Goal: Navigation & Orientation: Find specific page/section

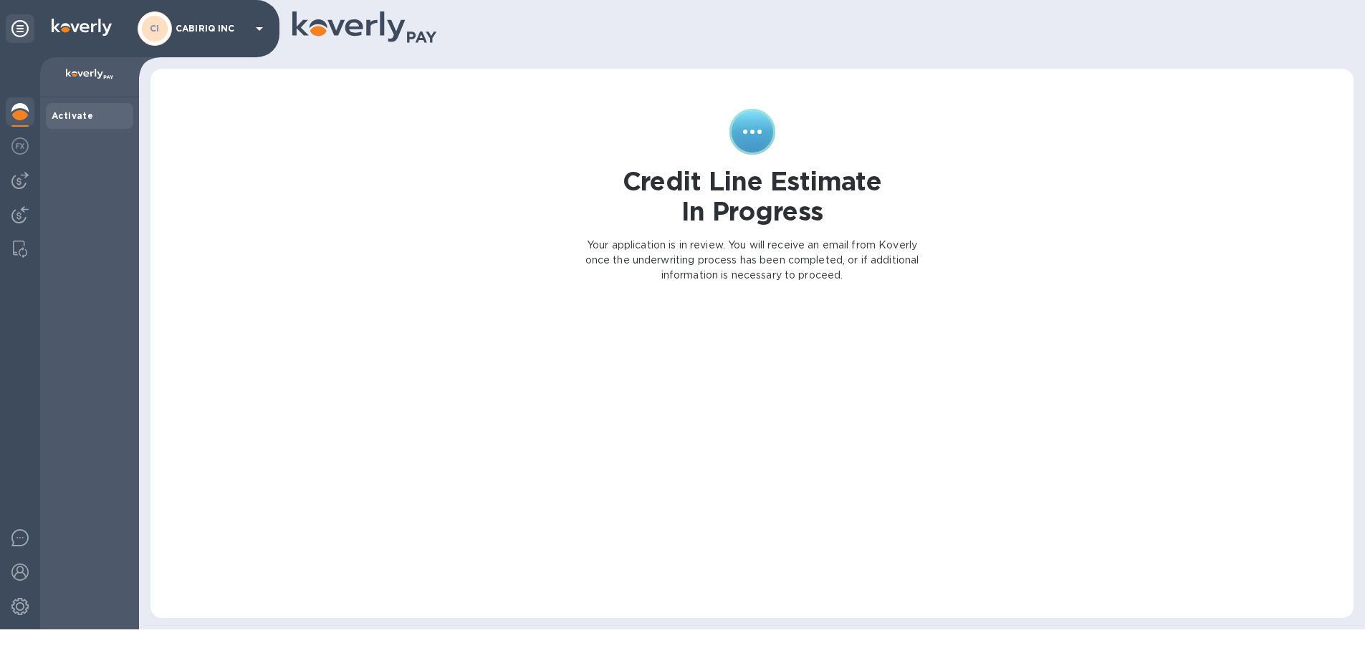
scroll to position [104, 0]
click at [95, 72] on img at bounding box center [90, 74] width 48 height 11
click at [90, 119] on div "Activate" at bounding box center [90, 116] width 76 height 14
click at [15, 18] on div at bounding box center [20, 28] width 29 height 29
click at [19, 32] on icon at bounding box center [19, 28] width 17 height 17
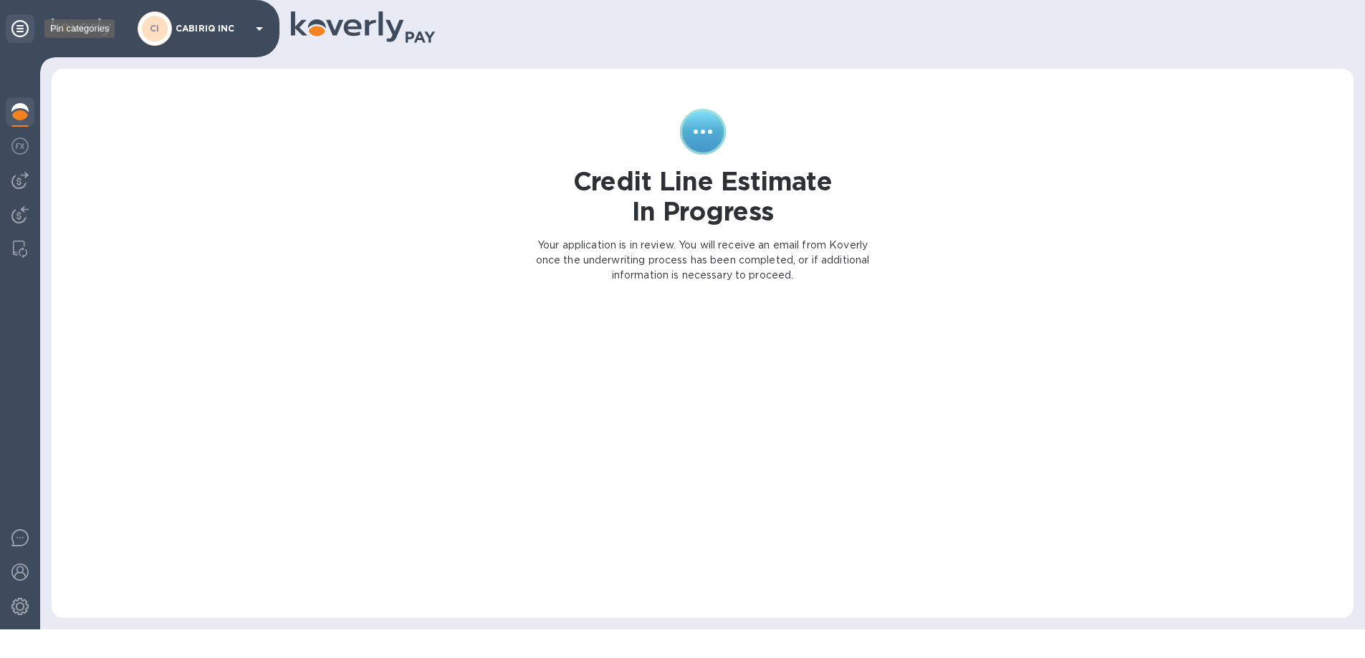
click at [24, 26] on icon at bounding box center [19, 28] width 17 height 17
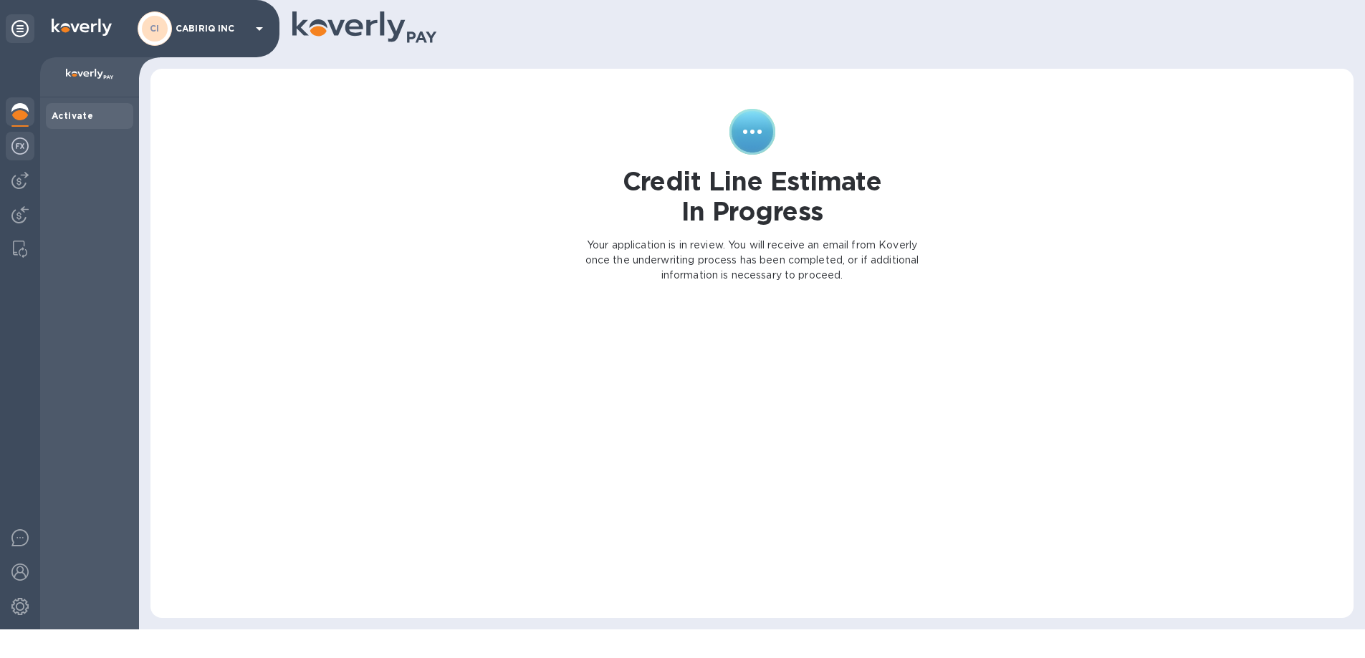
click at [14, 143] on img at bounding box center [19, 146] width 17 height 17
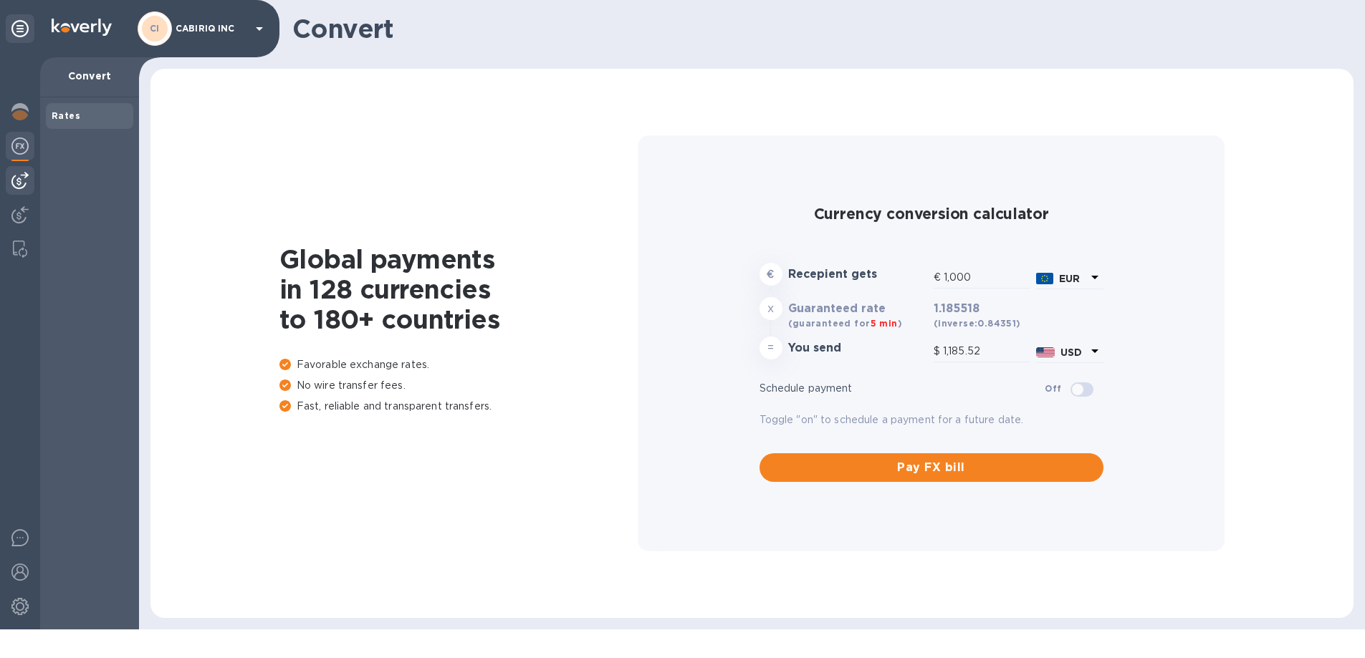
click at [18, 181] on img at bounding box center [19, 180] width 17 height 17
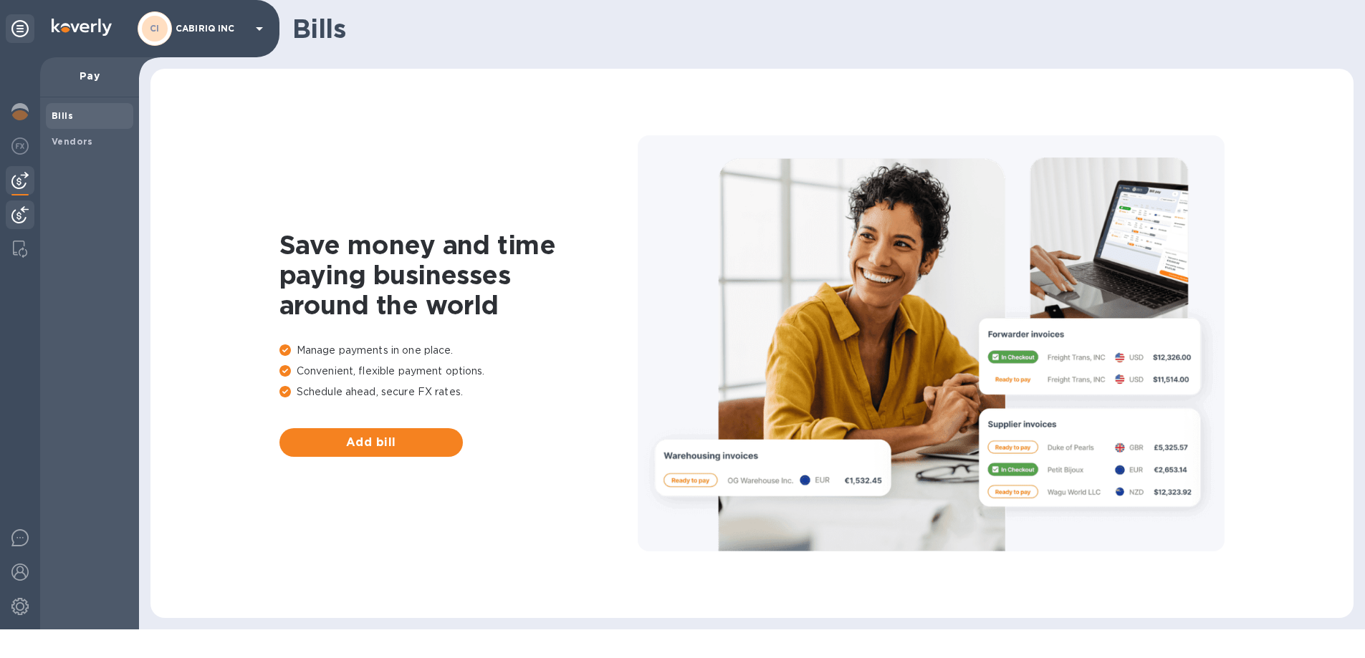
click at [18, 215] on img at bounding box center [19, 214] width 17 height 17
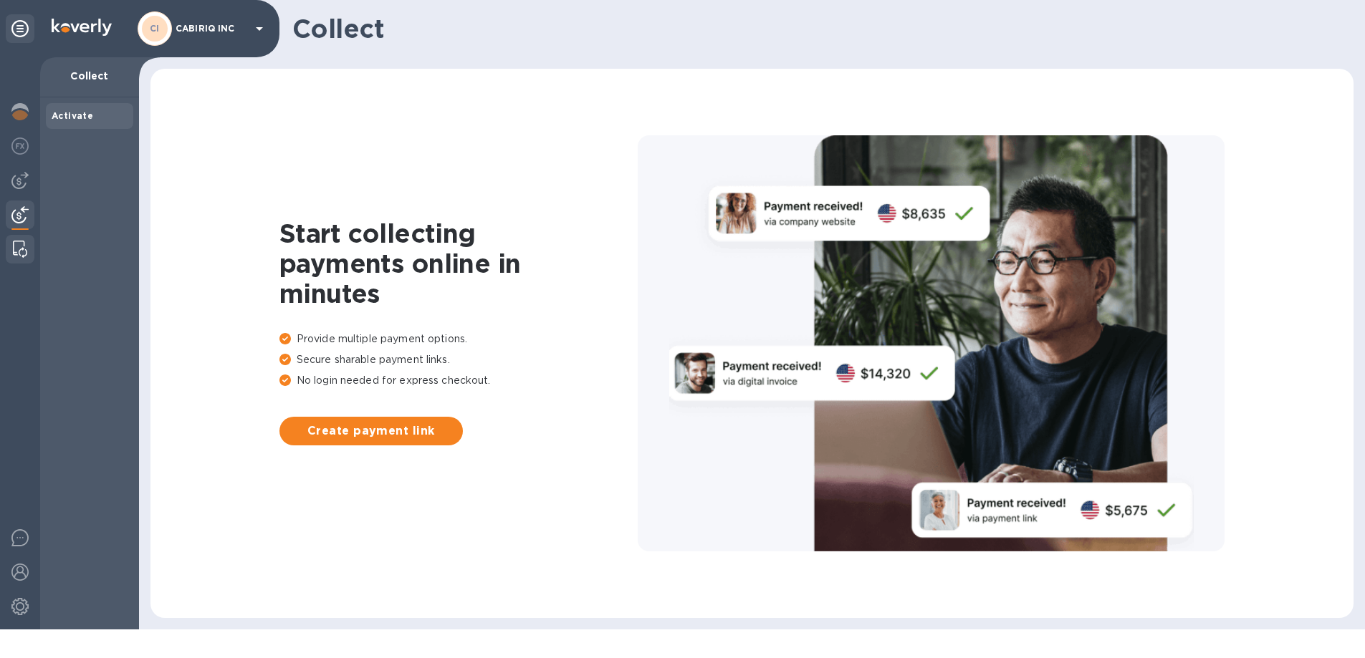
click at [24, 255] on img at bounding box center [20, 249] width 14 height 17
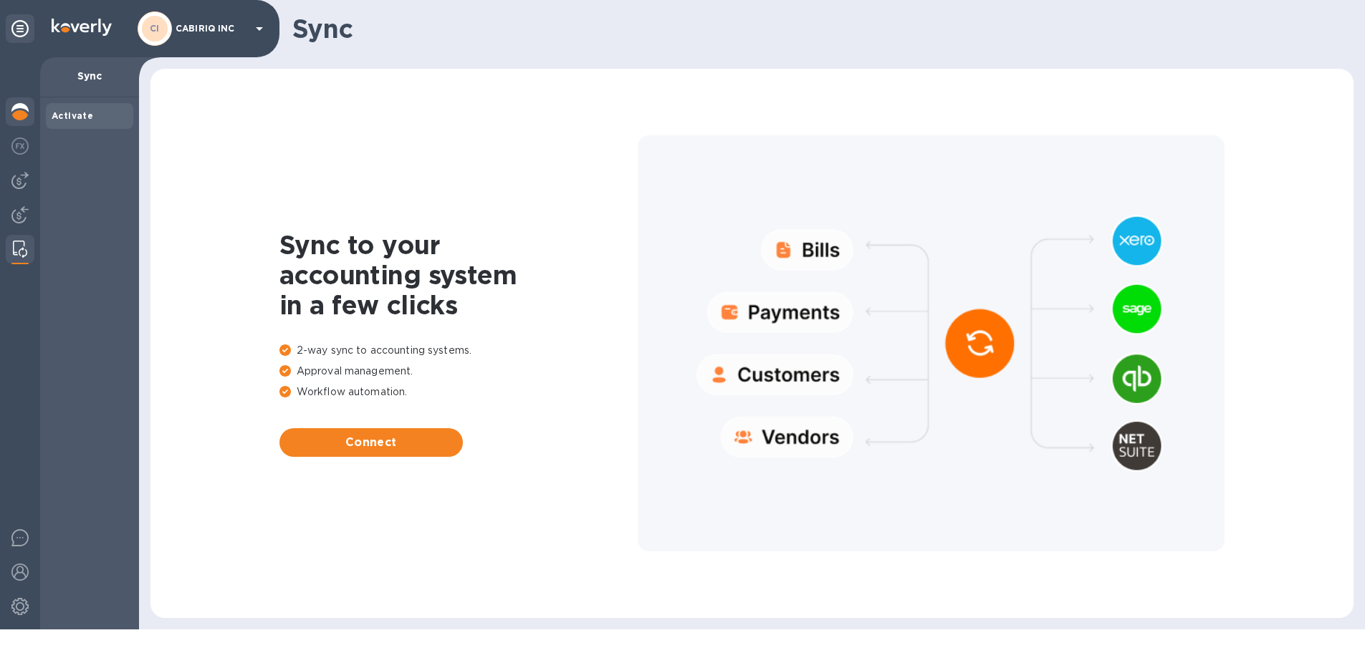
click at [21, 117] on img at bounding box center [19, 111] width 17 height 17
